Goal: Check status

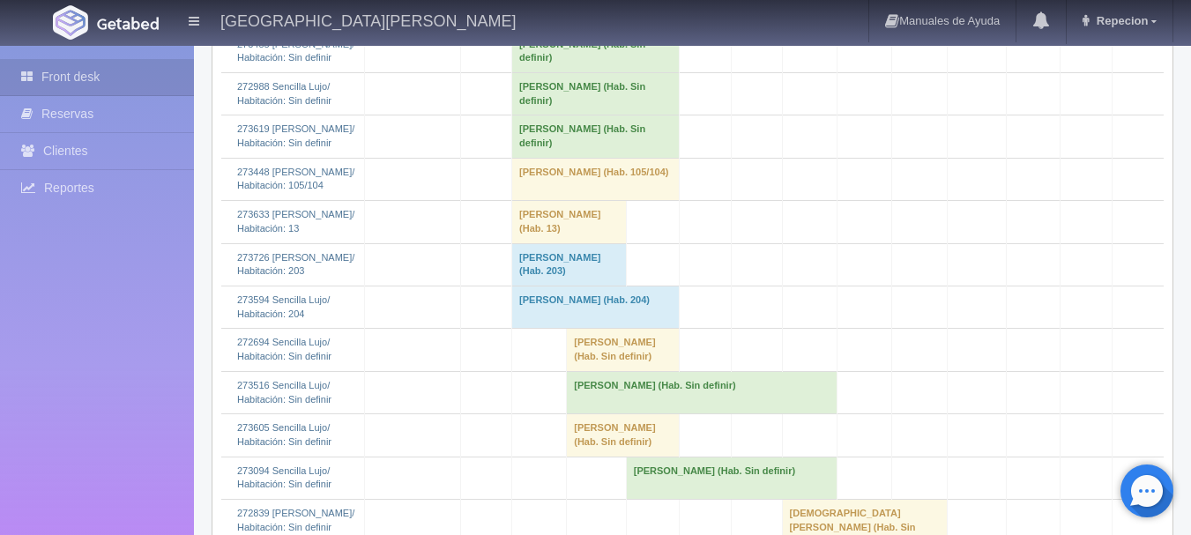
scroll to position [1410, 0]
click at [544, 157] on td "[PERSON_NAME] (Hab. Sin definir)" at bounding box center [595, 136] width 167 height 42
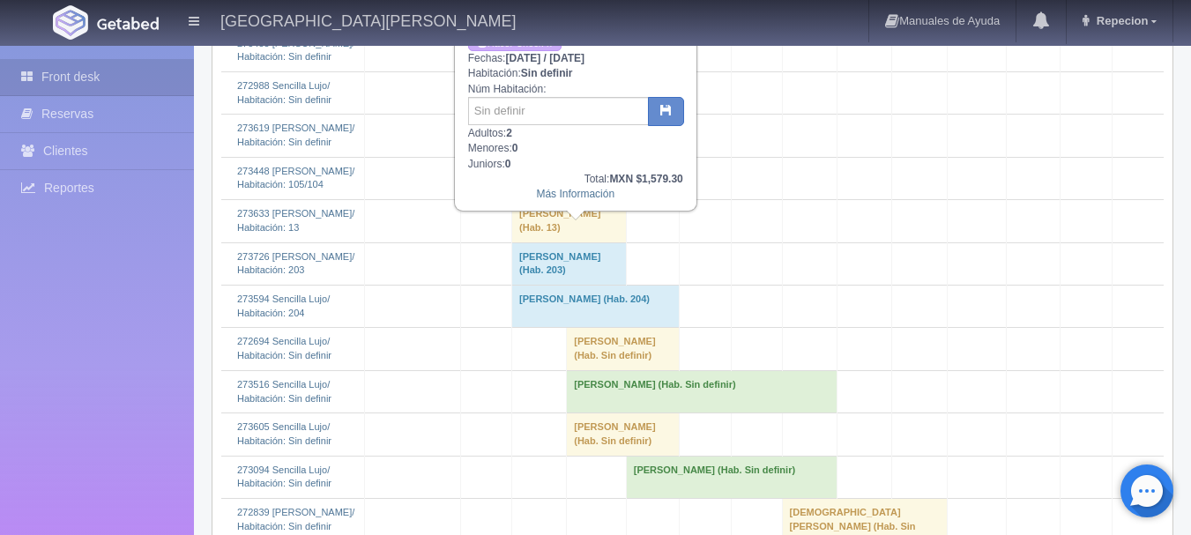
scroll to position [1322, 0]
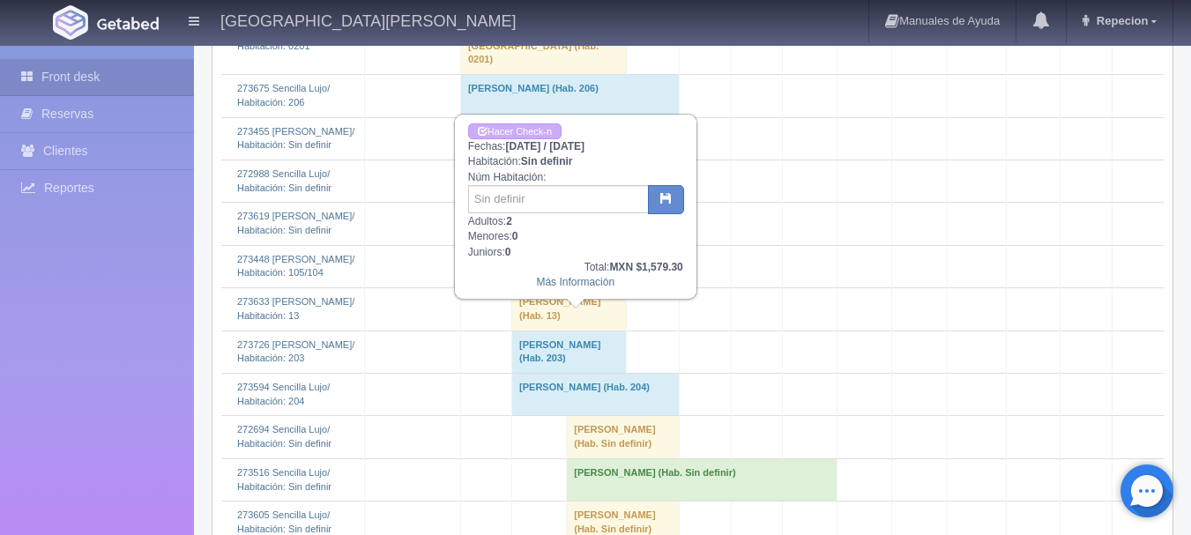
click at [553, 245] on td "[PERSON_NAME] (Hab. Sin definir)" at bounding box center [595, 224] width 167 height 42
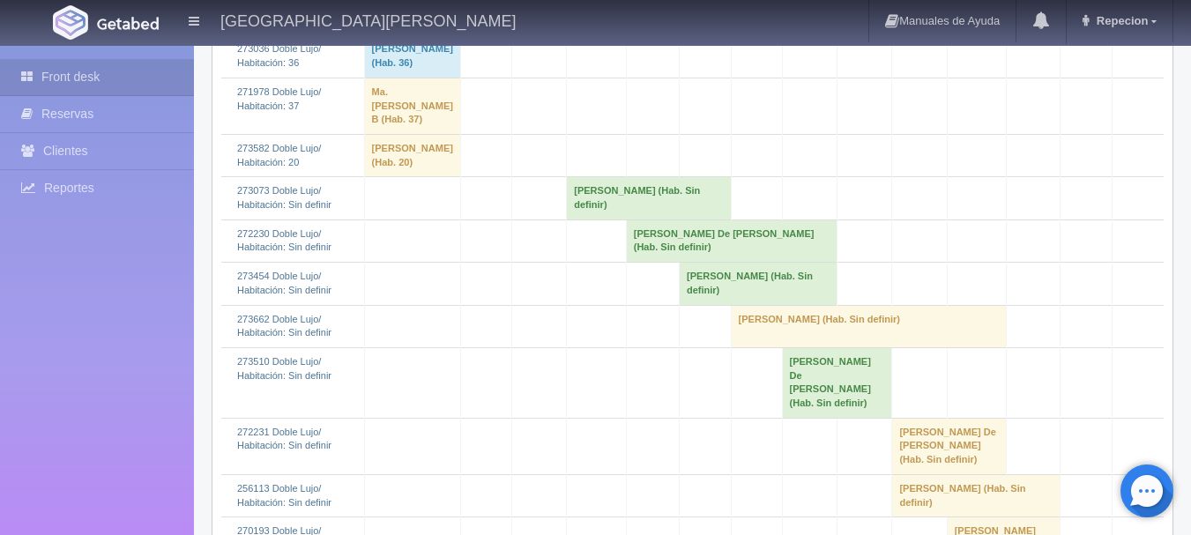
scroll to position [353, 0]
click at [785, 346] on td "[PERSON_NAME] (Hab. Sin definir)" at bounding box center [868, 325] width 275 height 42
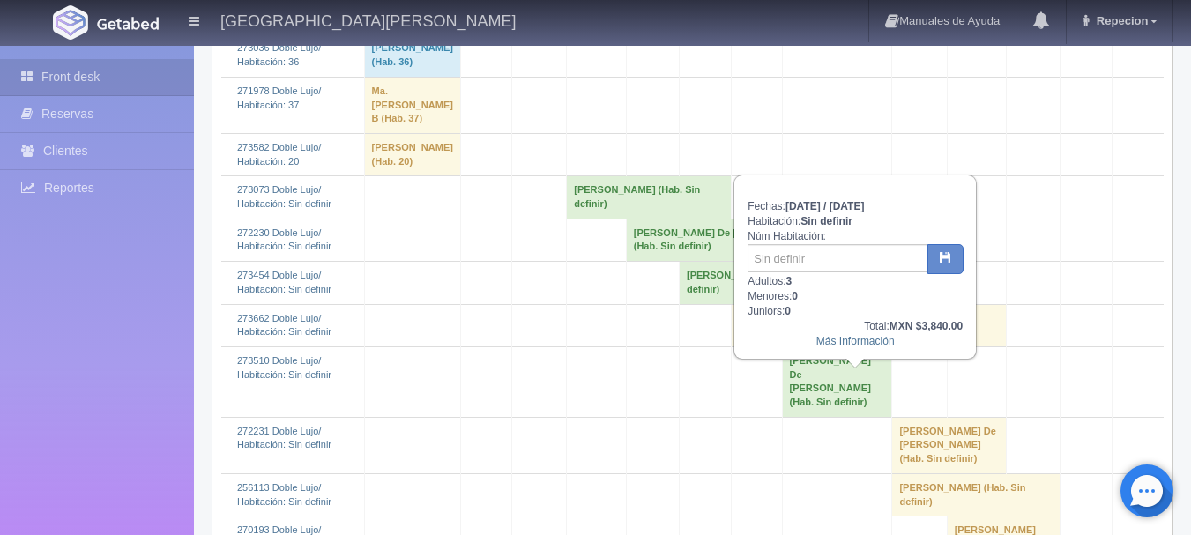
click at [842, 347] on link "Más Información" at bounding box center [855, 341] width 78 height 12
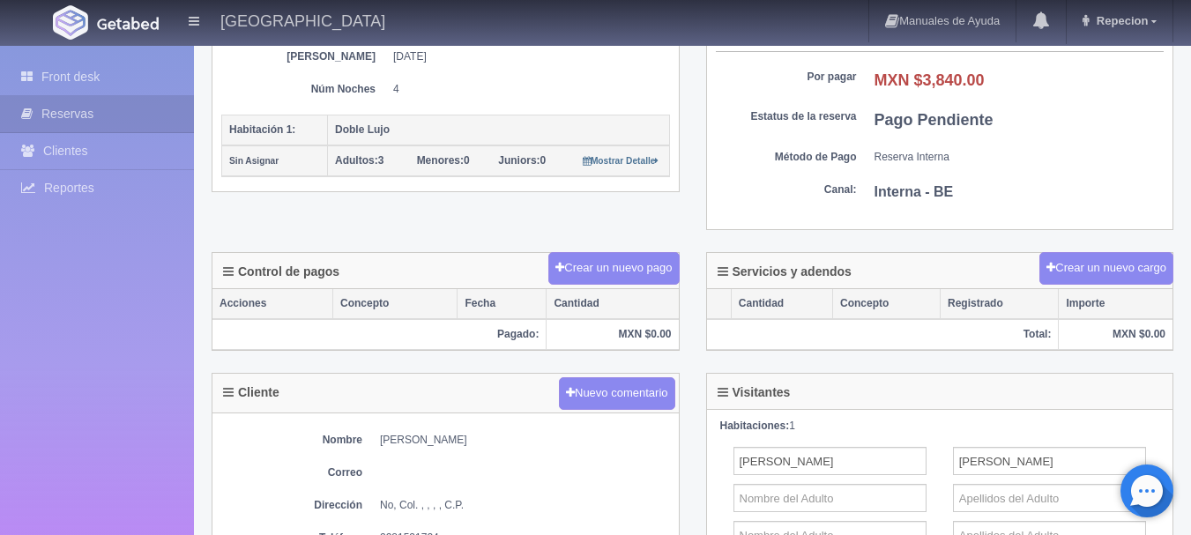
scroll to position [353, 0]
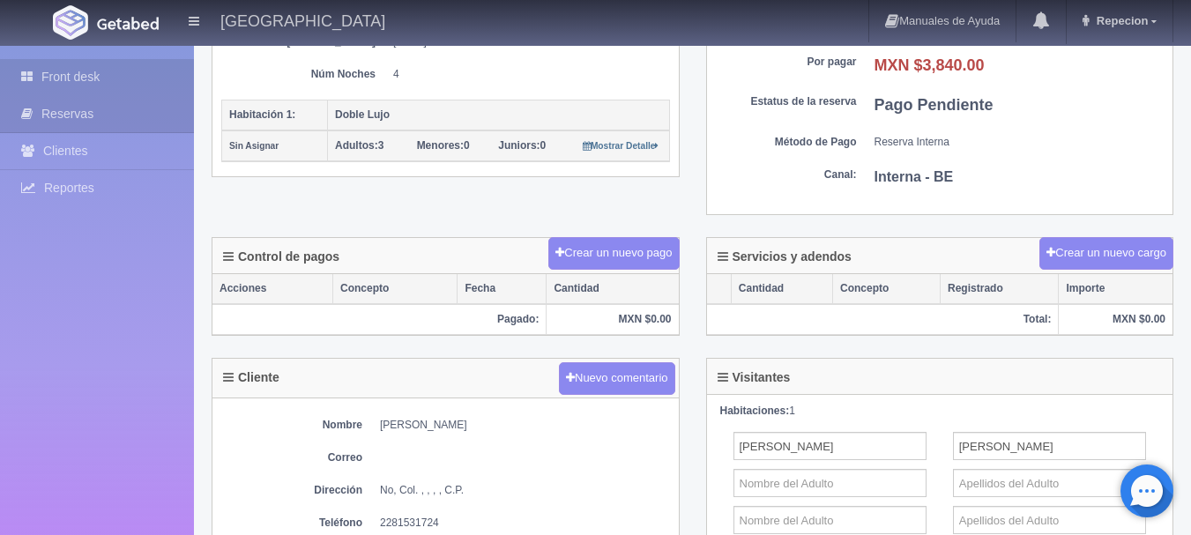
click at [85, 77] on link "Front desk" at bounding box center [97, 77] width 194 height 36
